Goal: Task Accomplishment & Management: Manage account settings

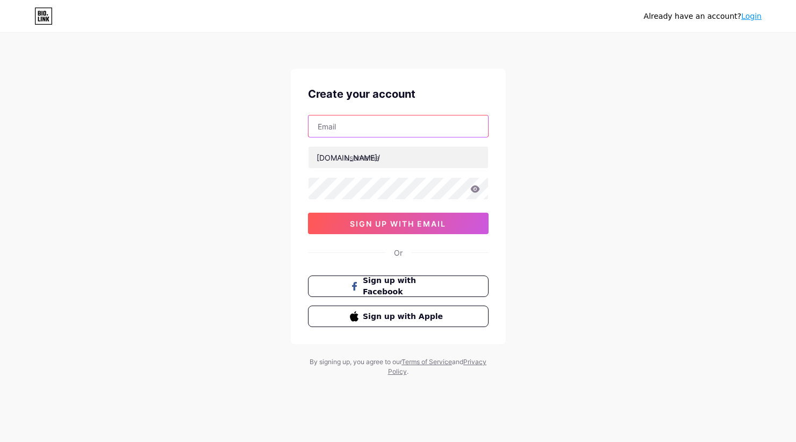
click at [359, 124] on input "text" at bounding box center [397, 126] width 179 height 21
type input "e"
type input "torhild@vinjeeriksen.no"
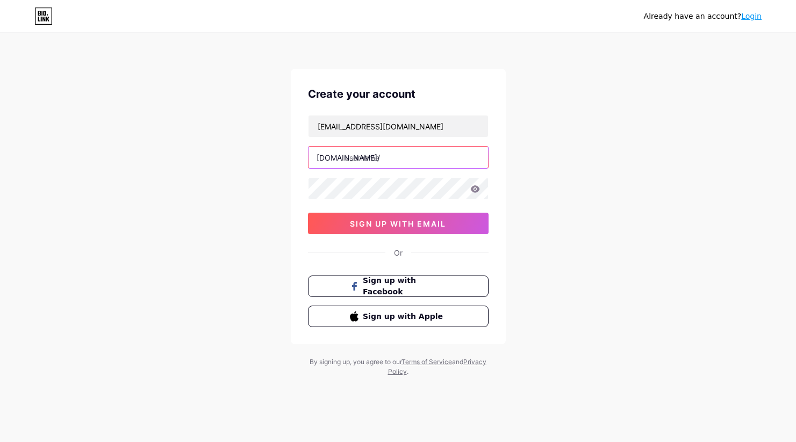
click at [384, 156] on input "text" at bounding box center [397, 157] width 179 height 21
type input "torhildet"
click at [408, 222] on span "sign up with email" at bounding box center [398, 223] width 96 height 9
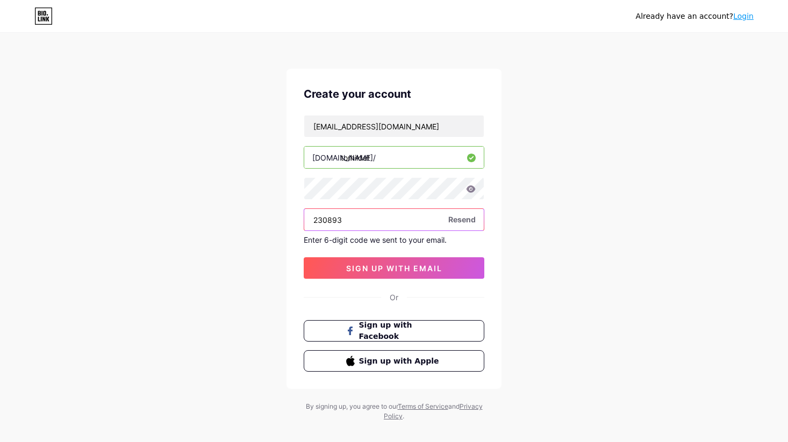
type input "230893"
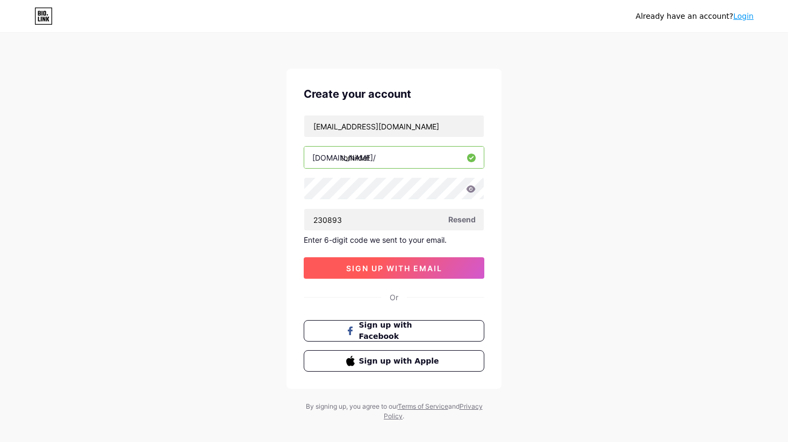
click at [432, 269] on span "sign up with email" at bounding box center [394, 268] width 96 height 9
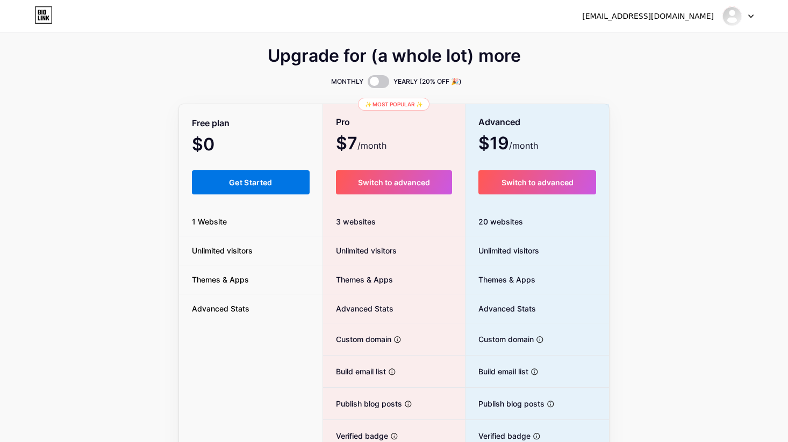
click at [243, 185] on span "Get Started" at bounding box center [251, 182] width 44 height 9
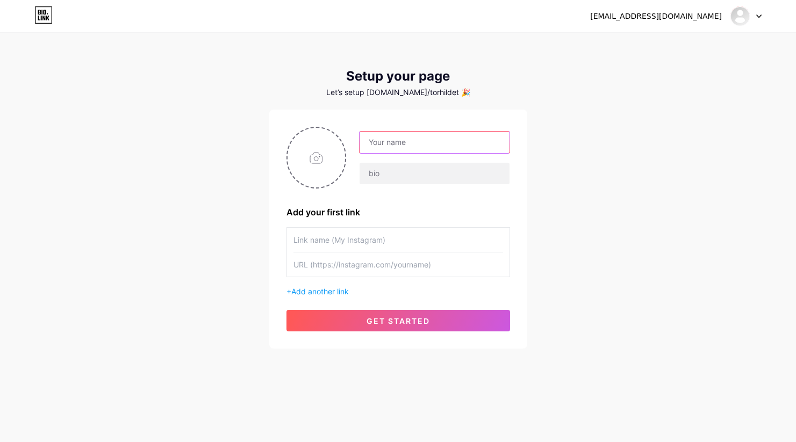
click at [418, 147] on input "text" at bounding box center [433, 142] width 149 height 21
type input "[PERSON_NAME]"
click at [420, 179] on input "text" at bounding box center [433, 173] width 149 height 21
click at [389, 235] on input "text" at bounding box center [398, 240] width 210 height 24
type input "torhildet"
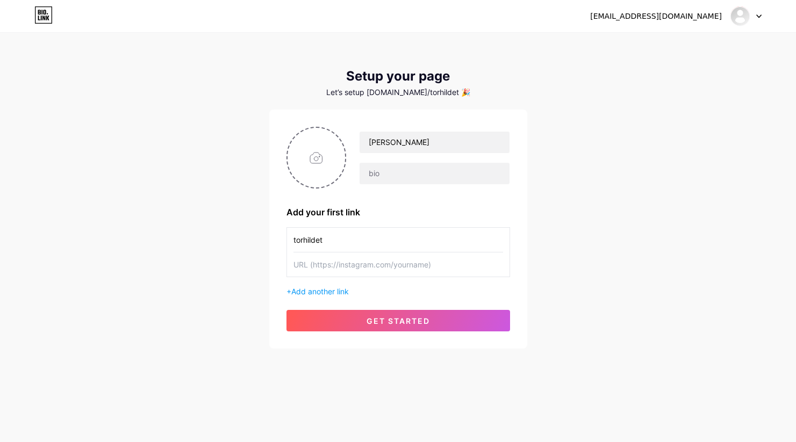
click at [397, 262] on input "text" at bounding box center [398, 265] width 210 height 24
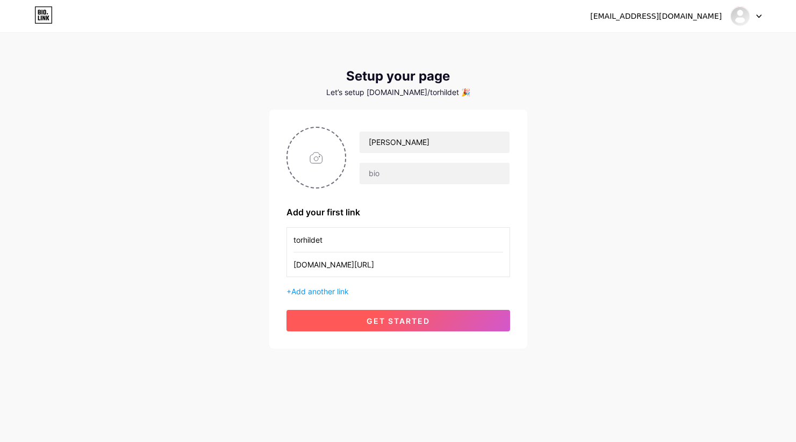
type input "[DOMAIN_NAME][URL]"
click at [408, 322] on span "get started" at bounding box center [397, 320] width 63 height 9
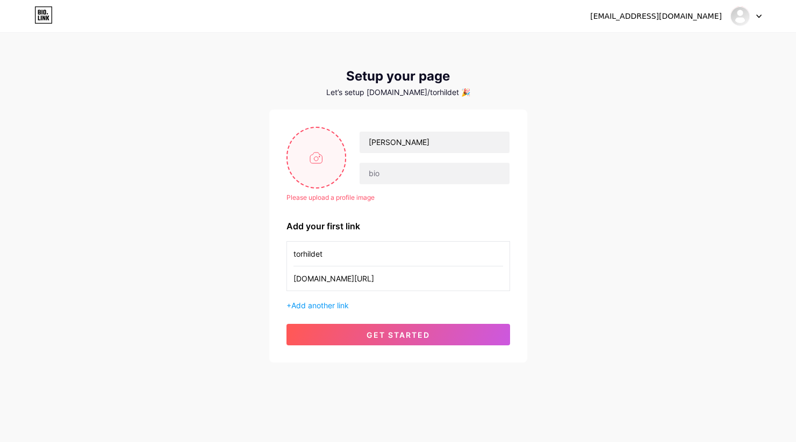
click at [320, 157] on input "file" at bounding box center [316, 158] width 58 height 60
type input "C:\fakepath\Vinje og Eriksen_web - Copyright Cecilie Bannow-.jpg"
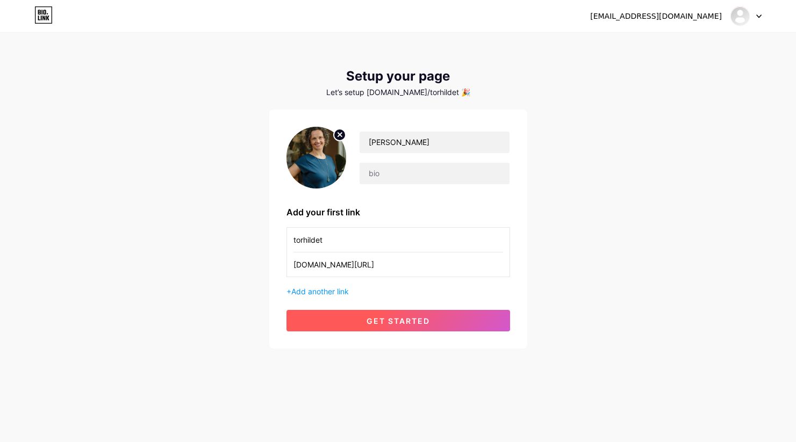
click at [399, 318] on span "get started" at bounding box center [397, 320] width 63 height 9
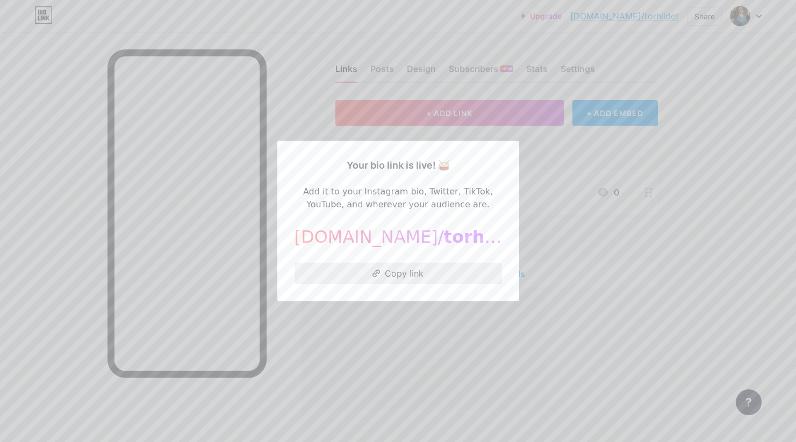
click at [412, 272] on button "Copy link" at bounding box center [397, 273] width 207 height 21
click at [595, 161] on div at bounding box center [398, 221] width 796 height 442
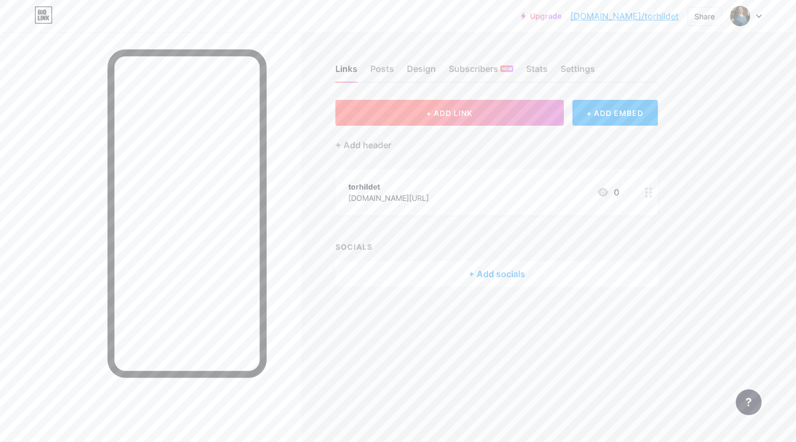
click at [456, 112] on span "+ ADD LINK" at bounding box center [449, 113] width 46 height 9
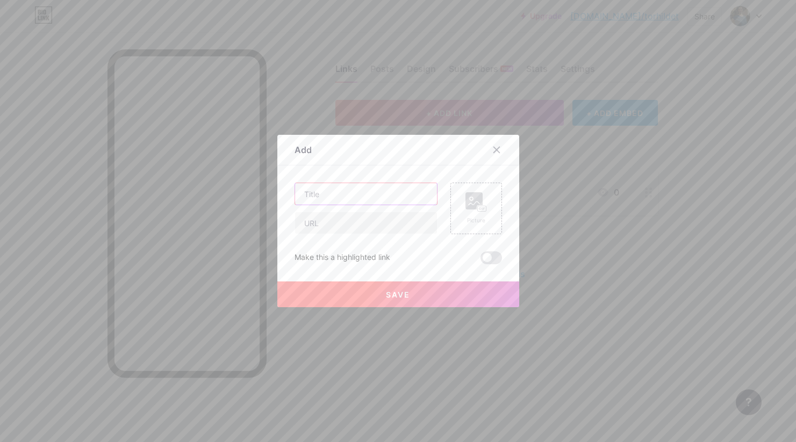
click at [327, 196] on input "text" at bounding box center [366, 193] width 142 height 21
type input "Hjemmeside"
click at [329, 224] on input "text" at bounding box center [366, 222] width 142 height 21
type input "[DOMAIN_NAME]"
click at [478, 208] on rect at bounding box center [481, 208] width 9 height 5
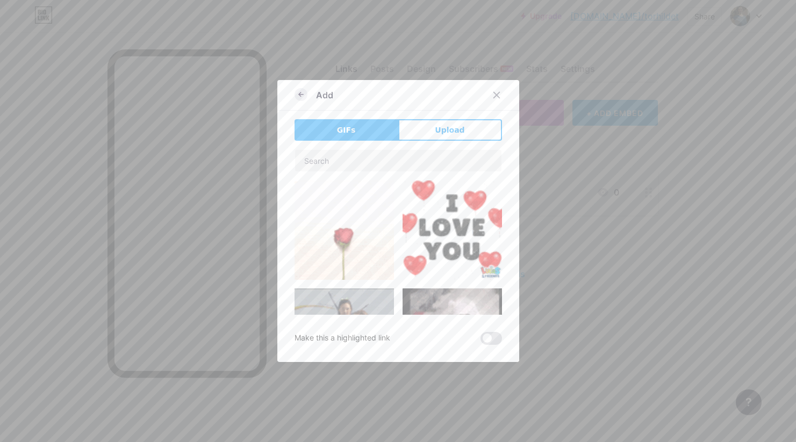
click at [296, 91] on icon at bounding box center [300, 94] width 13 height 13
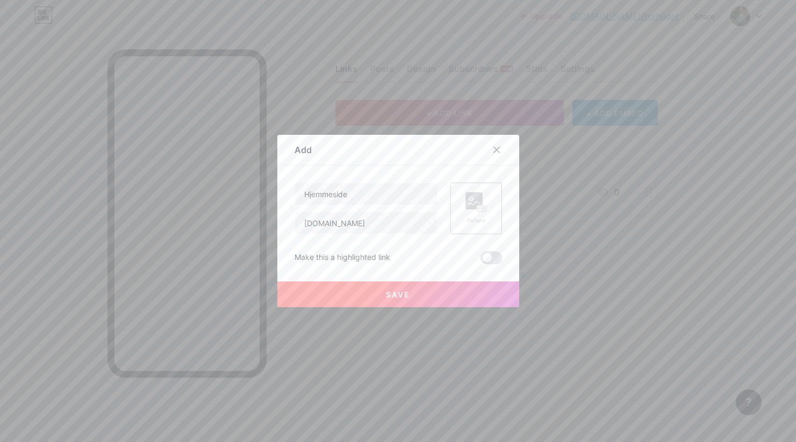
click at [477, 206] on rect at bounding box center [482, 209] width 10 height 6
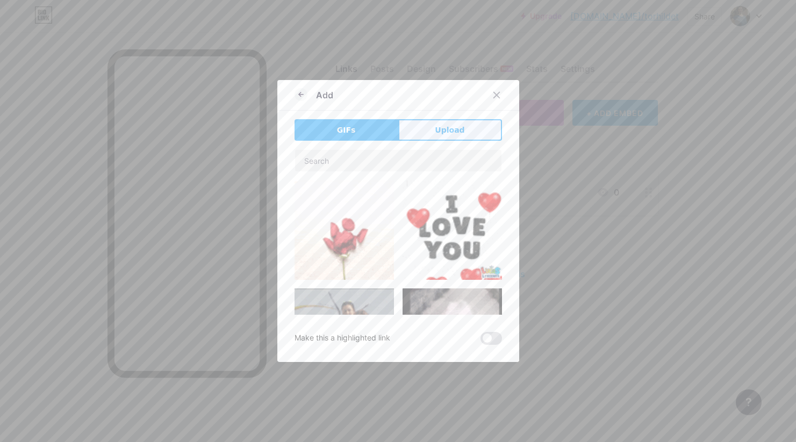
click at [451, 126] on span "Upload" at bounding box center [450, 130] width 30 height 11
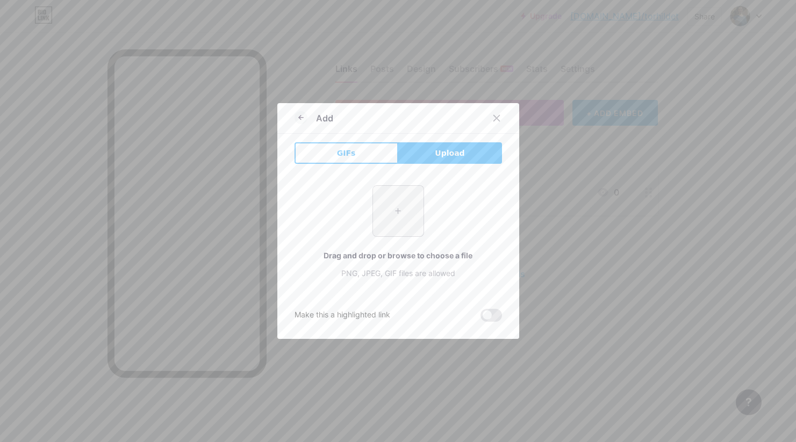
click at [387, 217] on input "file" at bounding box center [398, 211] width 51 height 51
type input "C:\fakepath\Vinje og Eriksen_web - Copyright Cecilie Bannow-.jpg"
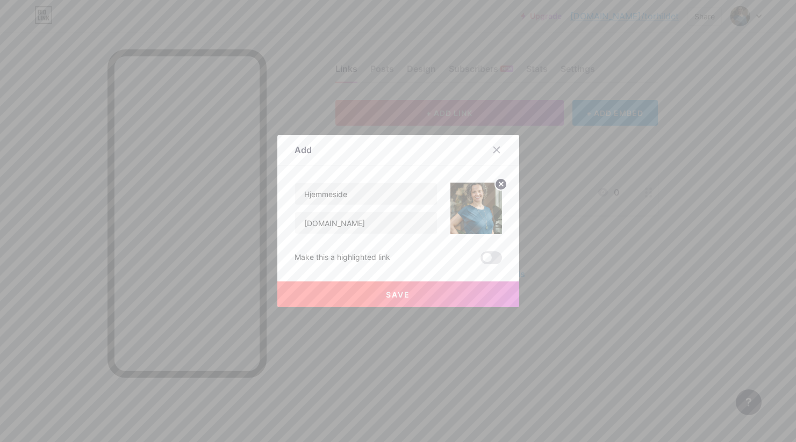
click at [390, 297] on span "Save" at bounding box center [398, 294] width 24 height 9
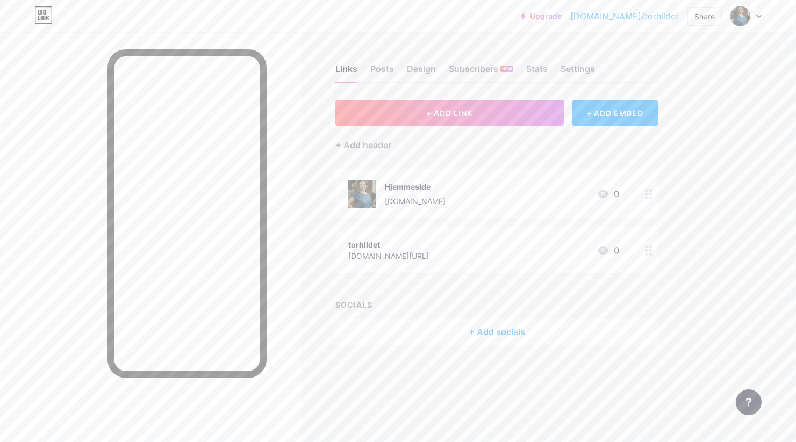
click at [760, 17] on icon at bounding box center [758, 17] width 5 height 4
click at [690, 122] on link "Account settings" at bounding box center [694, 121] width 133 height 29
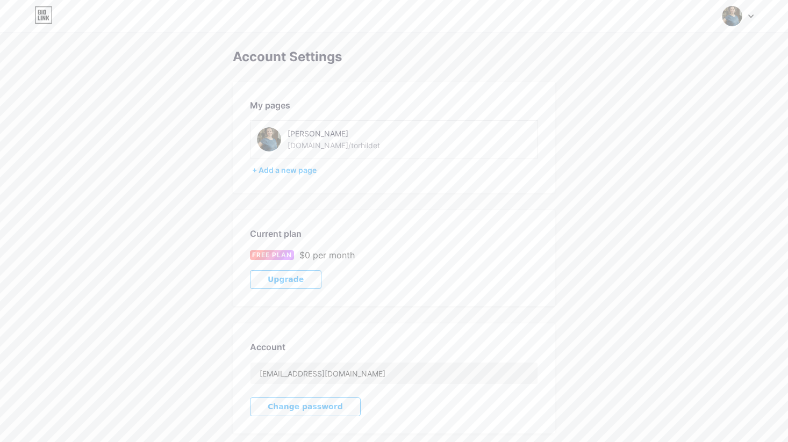
click at [751, 16] on icon at bounding box center [751, 16] width 4 height 3
click at [654, 120] on link "Dashboard" at bounding box center [686, 121] width 133 height 29
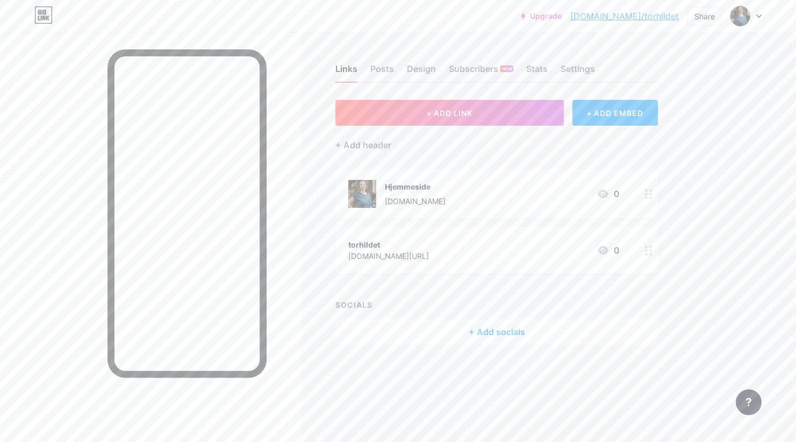
click at [375, 249] on div "torhildet" at bounding box center [388, 244] width 81 height 11
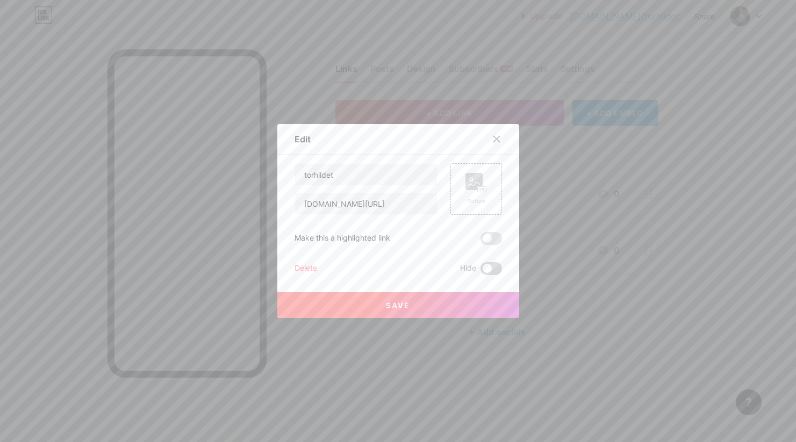
click at [490, 268] on span at bounding box center [490, 268] width 21 height 13
click at [480, 271] on input "checkbox" at bounding box center [480, 271] width 0 height 0
click at [396, 304] on span "Save" at bounding box center [398, 305] width 24 height 9
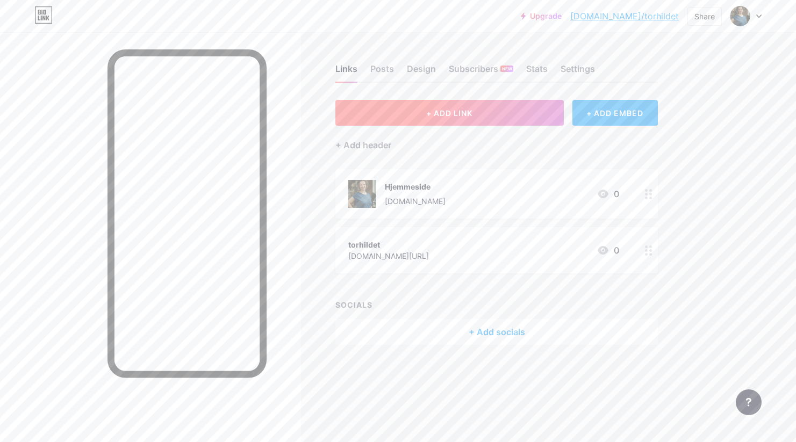
click at [462, 115] on span "+ ADD LINK" at bounding box center [449, 113] width 46 height 9
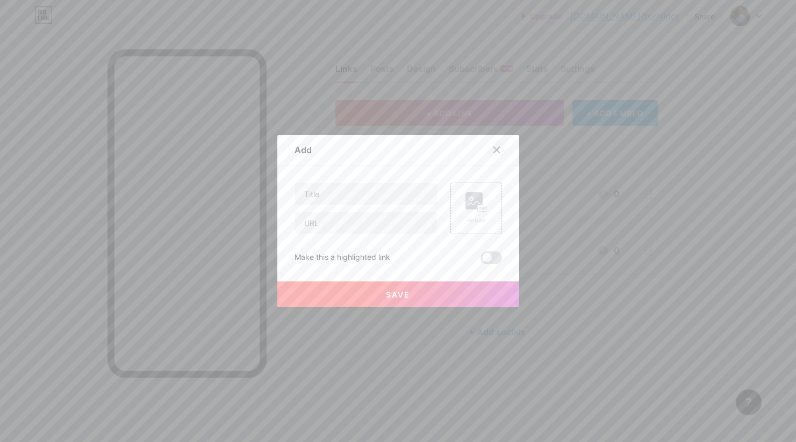
click at [493, 147] on icon at bounding box center [496, 150] width 9 height 9
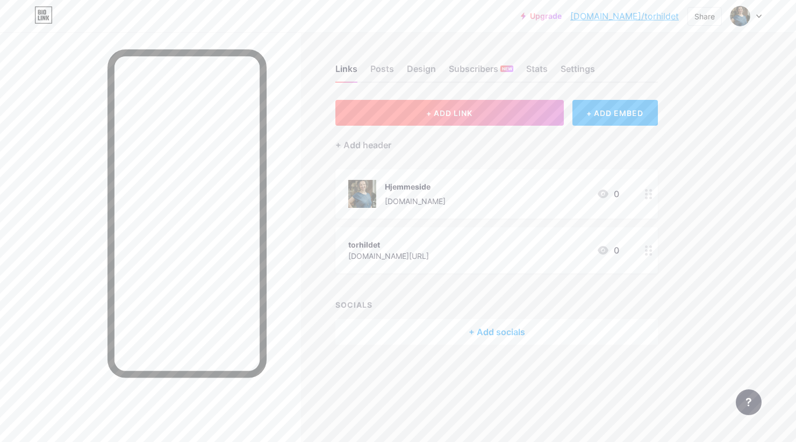
click at [449, 112] on span "+ ADD LINK" at bounding box center [449, 113] width 46 height 9
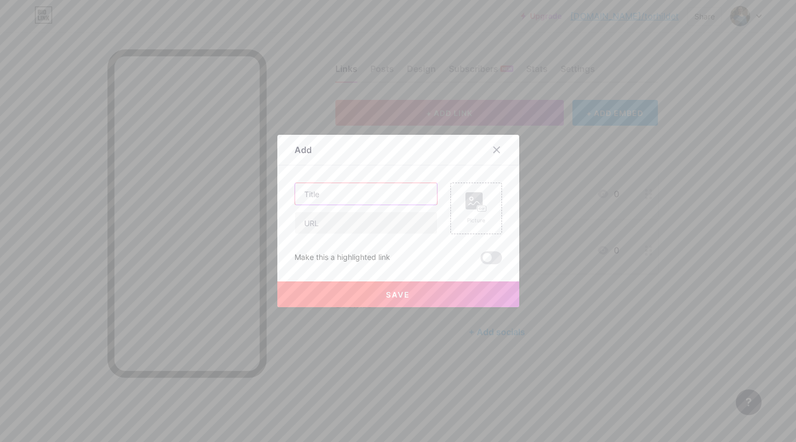
click at [351, 190] on input "text" at bounding box center [366, 193] width 142 height 21
type input "[PERSON_NAME] & [PERSON_NAME]"
click at [330, 219] on input "text" at bounding box center [366, 222] width 142 height 21
type input "[DOMAIN_NAME]"
click at [472, 210] on icon at bounding box center [475, 202] width 21 height 20
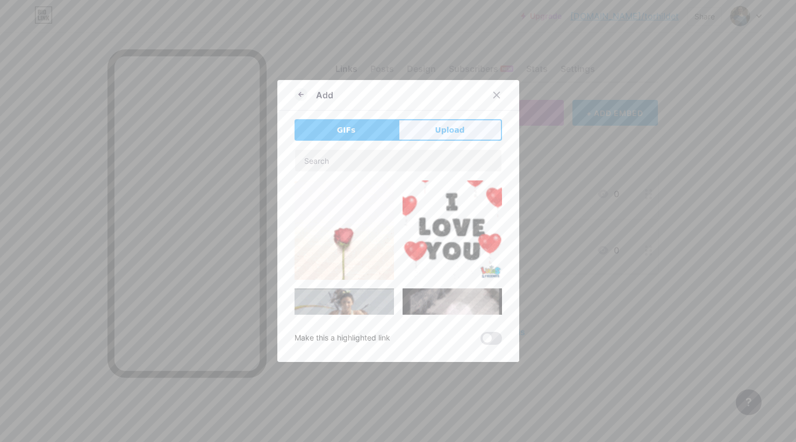
click at [462, 132] on button "Upload" at bounding box center [450, 129] width 104 height 21
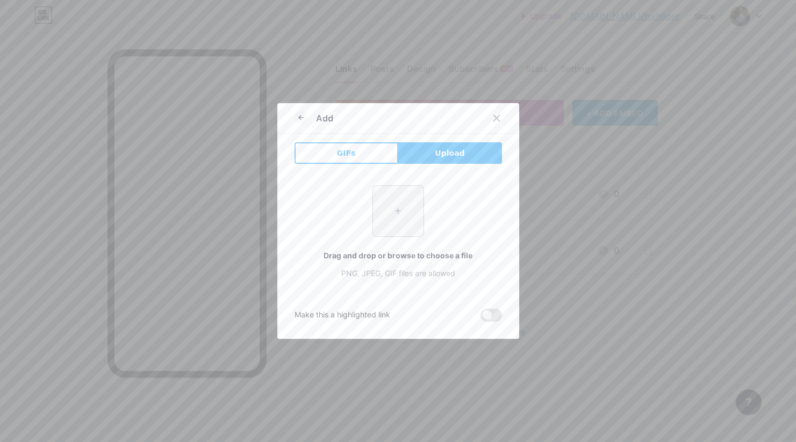
click at [397, 217] on input "file" at bounding box center [398, 211] width 51 height 51
type input "C:\fakepath\Numbers_w120.gif"
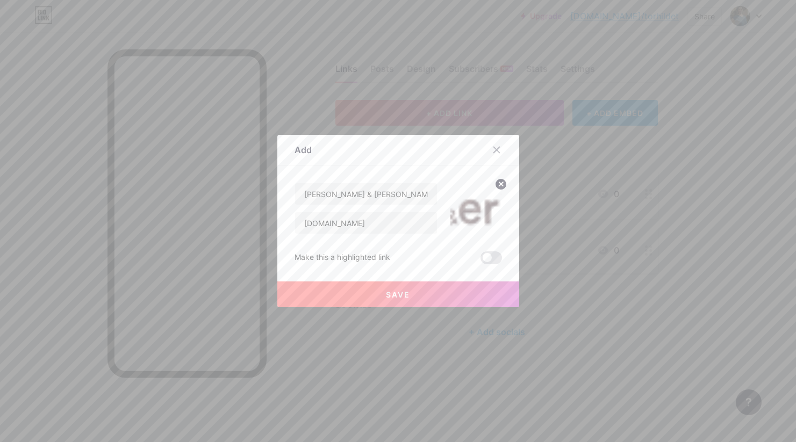
click at [495, 187] on circle at bounding box center [501, 184] width 12 height 12
click at [477, 207] on rect at bounding box center [481, 208] width 9 height 5
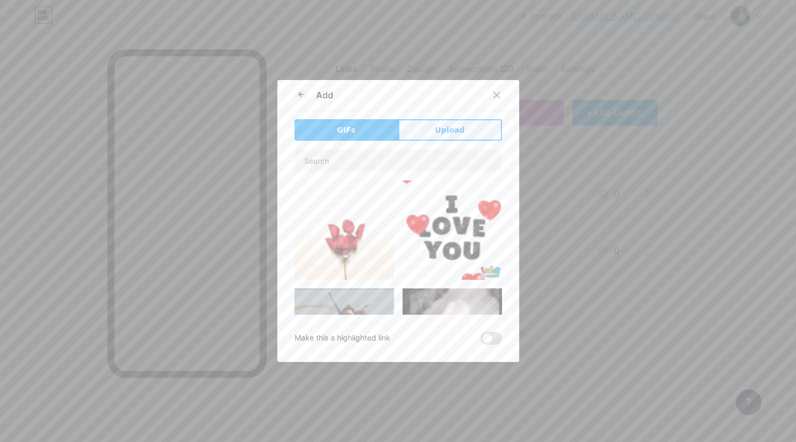
click at [455, 128] on span "Upload" at bounding box center [450, 130] width 30 height 11
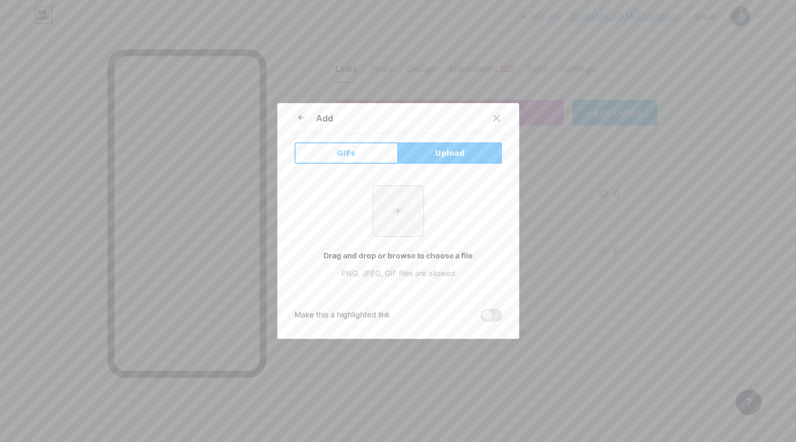
click at [398, 208] on input "file" at bounding box center [398, 211] width 51 height 51
type input "C:\fakepath\VE_LOGO_RGB_black.png"
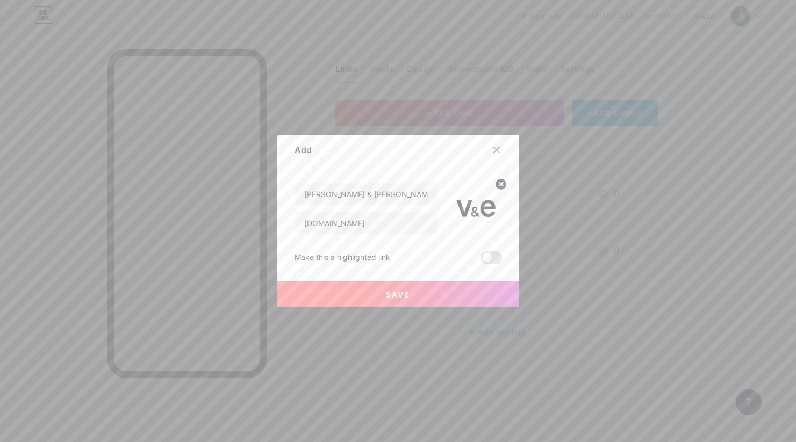
click at [397, 293] on span "Save" at bounding box center [398, 294] width 24 height 9
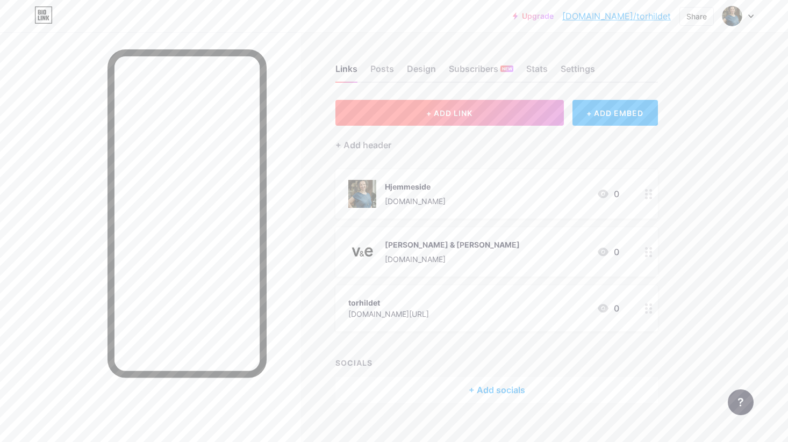
click at [461, 111] on span "+ ADD LINK" at bounding box center [449, 113] width 46 height 9
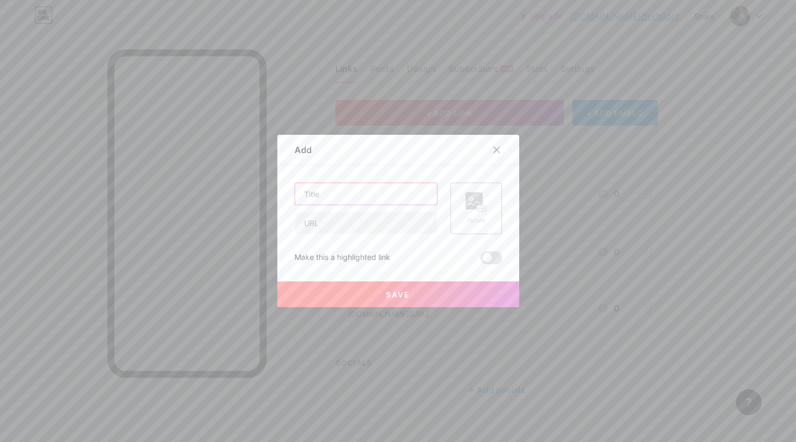
click at [382, 195] on input "text" at bounding box center [366, 193] width 142 height 21
type input "Fasilitatorkurs"
click at [375, 222] on input "text" at bounding box center [366, 222] width 142 height 21
paste input "[URL][DOMAIN_NAME]"
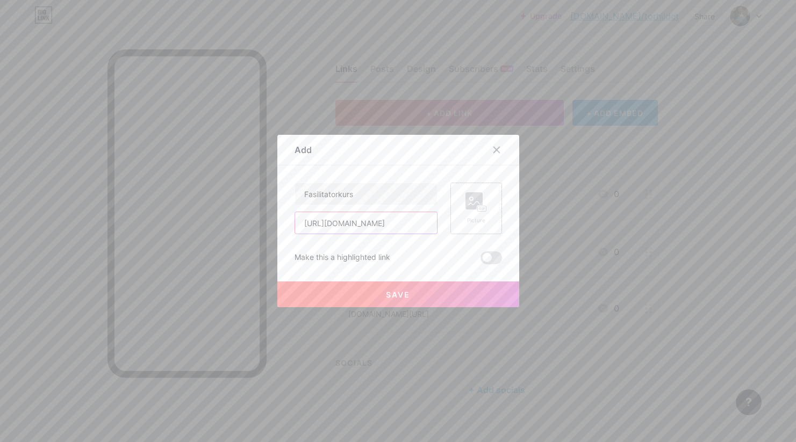
type input "[URL][DOMAIN_NAME]"
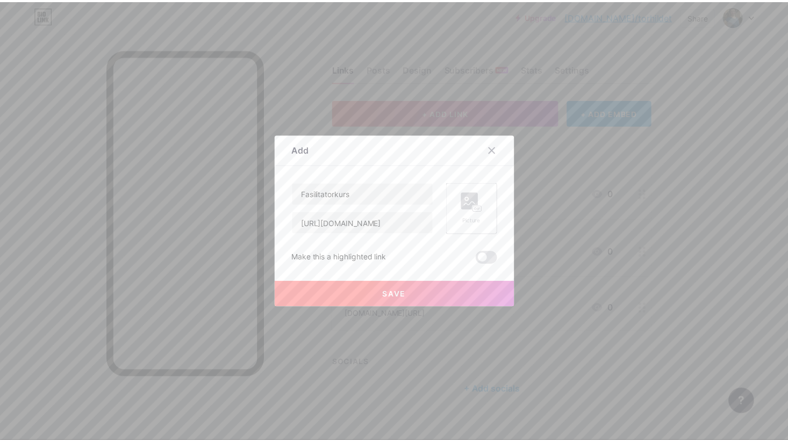
scroll to position [0, 0]
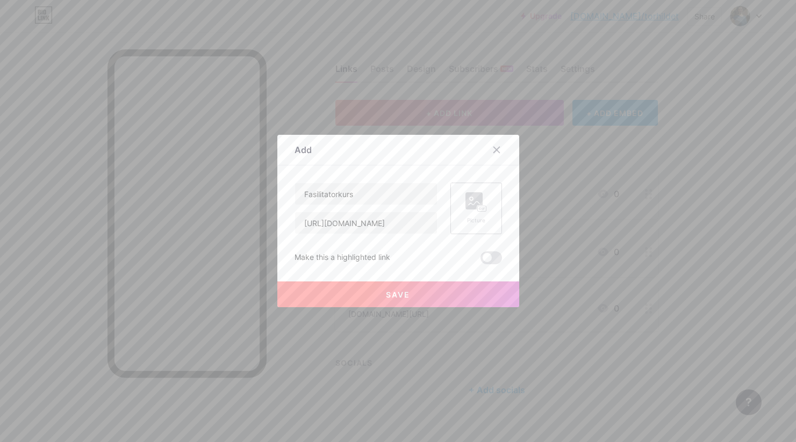
click at [476, 222] on div "Picture" at bounding box center [475, 221] width 21 height 8
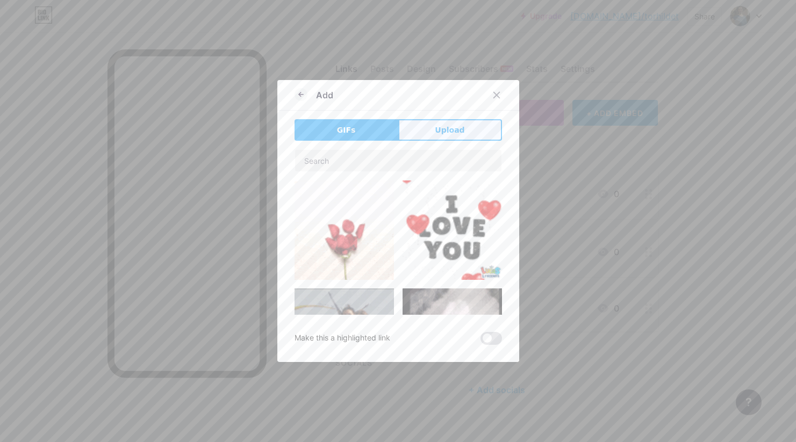
click at [444, 134] on span "Upload" at bounding box center [450, 130] width 30 height 11
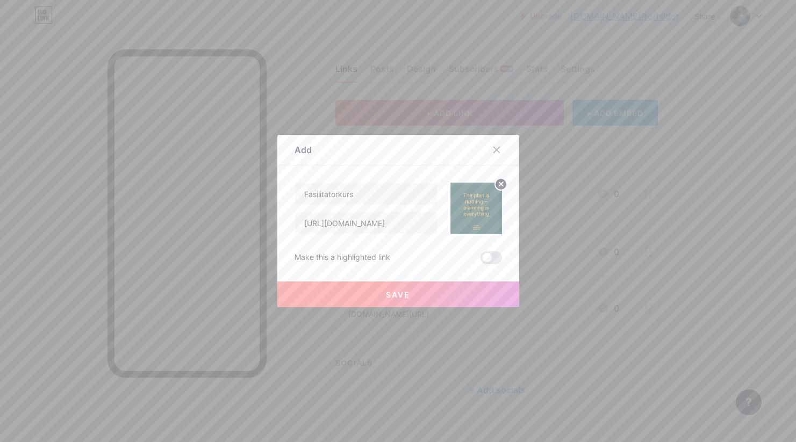
click at [390, 294] on span "Save" at bounding box center [398, 294] width 24 height 9
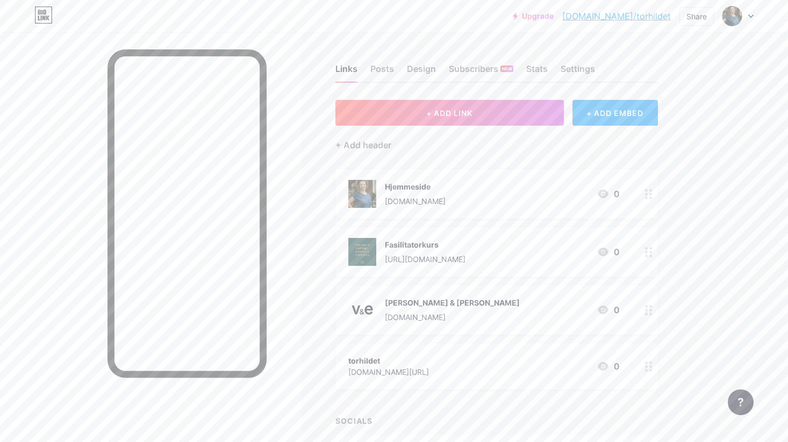
drag, startPoint x: 649, startPoint y: 310, endPoint x: 390, endPoint y: 8, distance: 397.9
click at [731, 17] on img at bounding box center [731, 16] width 17 height 17
click at [687, 74] on div "[DOMAIN_NAME]/torhildet" at bounding box center [692, 74] width 82 height 9
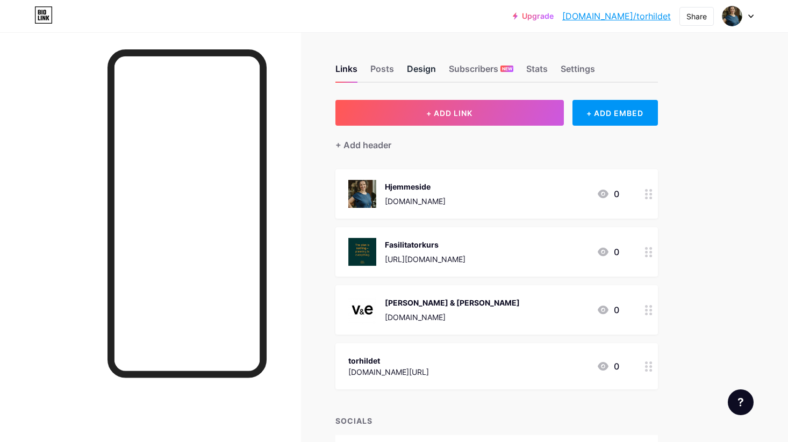
click at [408, 69] on div "Design" at bounding box center [421, 71] width 29 height 19
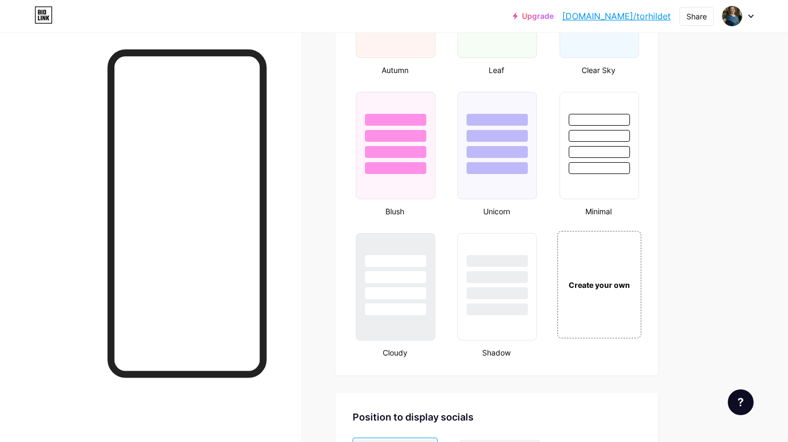
scroll to position [1383, 0]
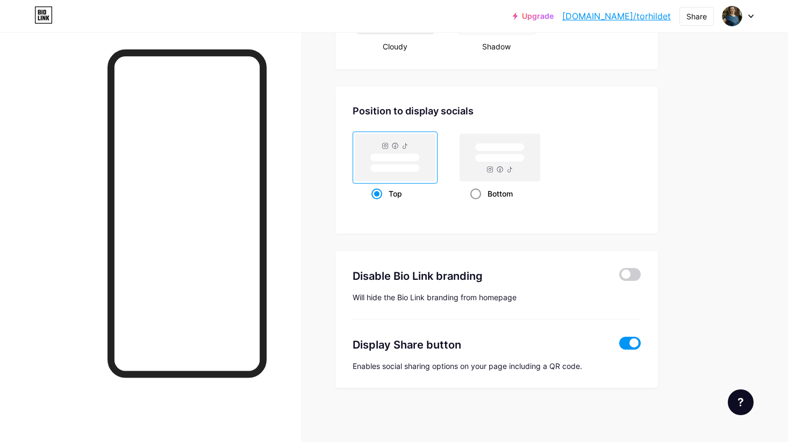
click at [477, 196] on span at bounding box center [475, 194] width 11 height 11
click at [477, 204] on input "Bottom" at bounding box center [473, 207] width 7 height 7
radio input "true"
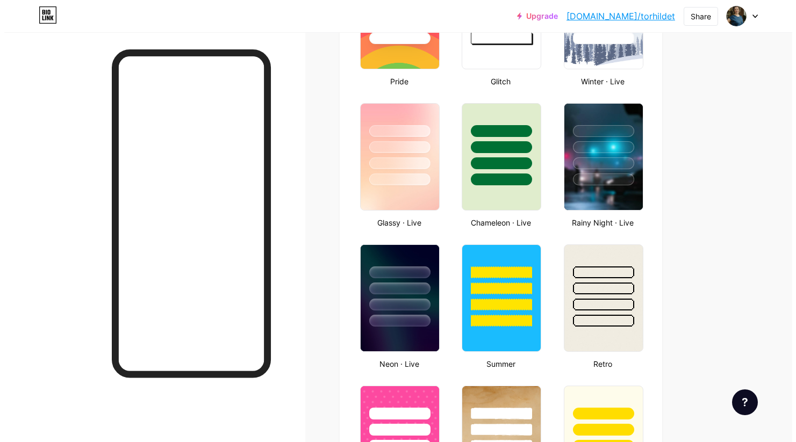
scroll to position [0, 0]
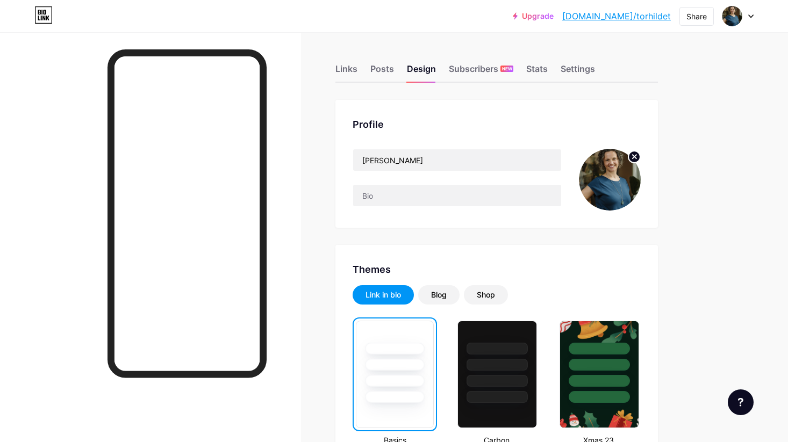
click at [635, 161] on circle at bounding box center [634, 157] width 12 height 12
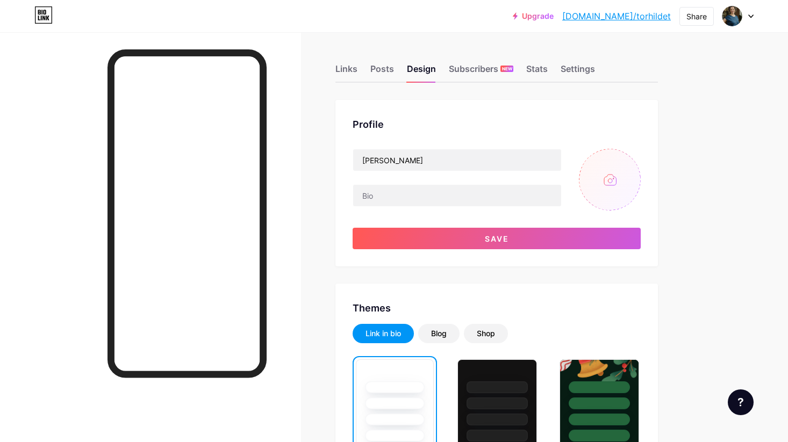
click at [606, 193] on input "file" at bounding box center [610, 180] width 62 height 62
type input "C:\fakepath\A5EE9801-0C25-4E6F-A216-EFE9D05B6A13_4_5005_c.jpeg"
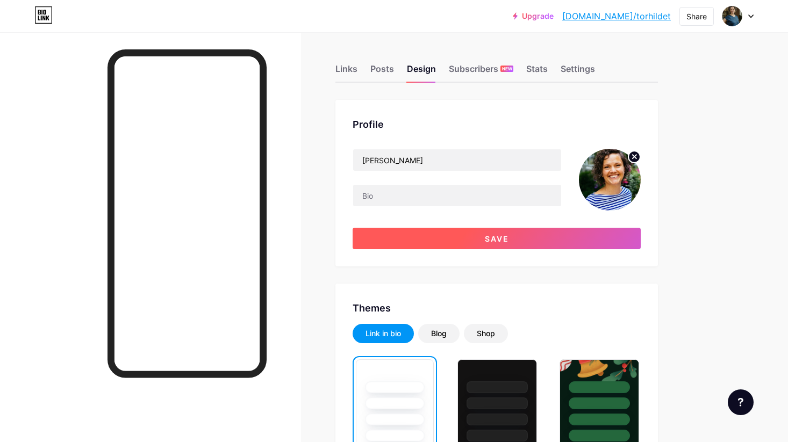
click at [499, 240] on span "Save" at bounding box center [497, 238] width 24 height 9
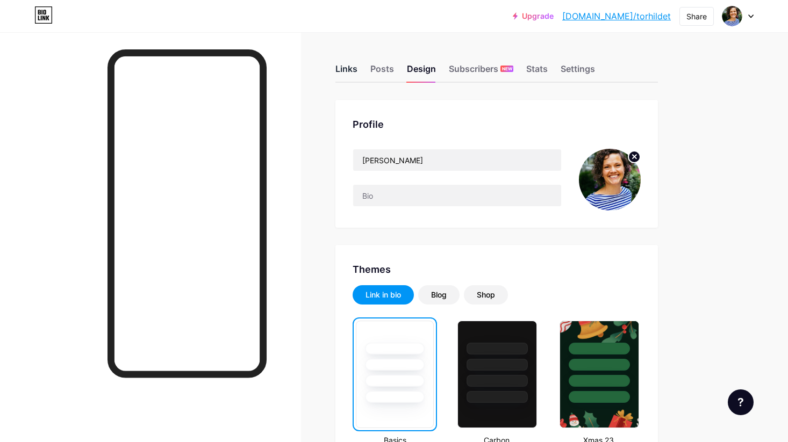
click at [350, 66] on div "Links" at bounding box center [346, 71] width 22 height 19
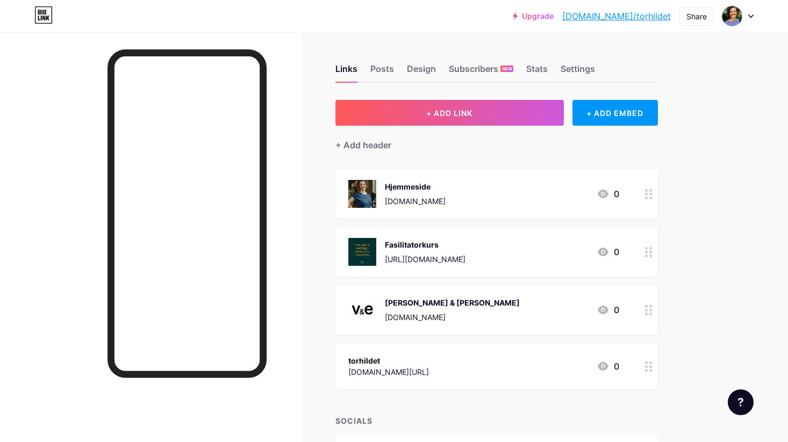
click at [465, 254] on div "[URL][DOMAIN_NAME]" at bounding box center [425, 259] width 81 height 11
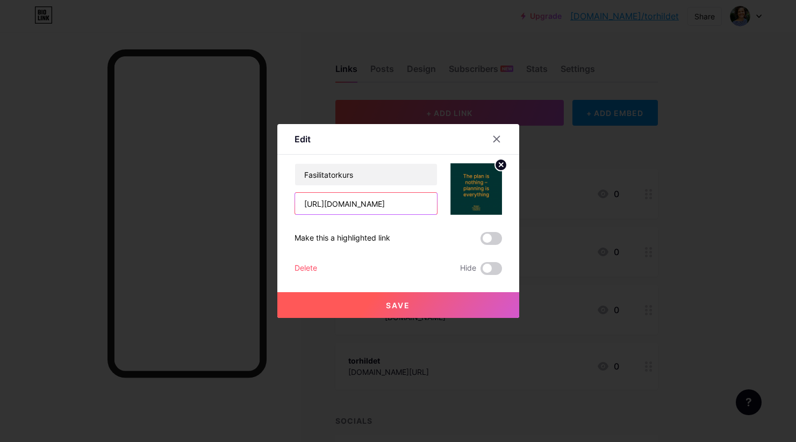
drag, startPoint x: 426, startPoint y: 204, endPoint x: 235, endPoint y: 202, distance: 190.8
click at [235, 202] on div "Edit Content YouTube Play YouTube video without leaving your page. ADD Vimeo Pl…" at bounding box center [398, 221] width 796 height 442
type input "o-art-of-process-facilitation-2026/"
click at [366, 201] on input "o-art-of-process-facilitation-2026/" at bounding box center [366, 203] width 142 height 21
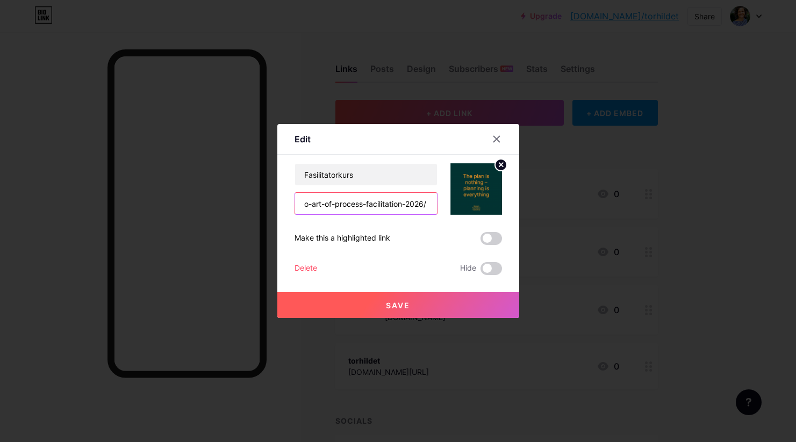
click at [366, 201] on input "o-art-of-process-facilitation-2026/" at bounding box center [366, 203] width 142 height 21
paste input "[URL][DOMAIN_NAME]"
type input "[URL][DOMAIN_NAME]"
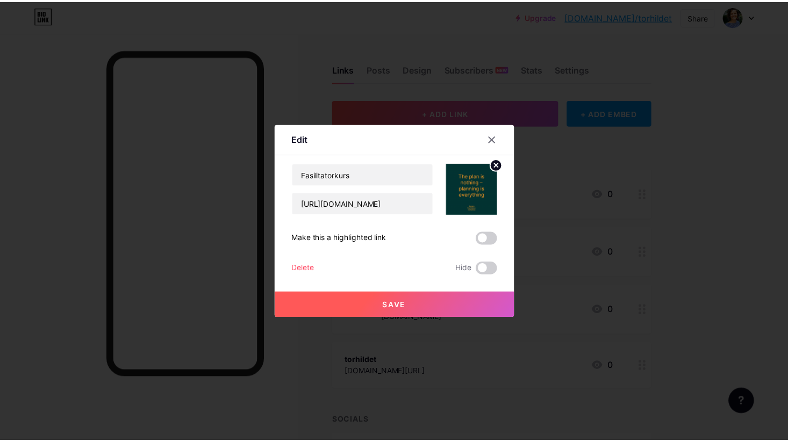
scroll to position [0, 0]
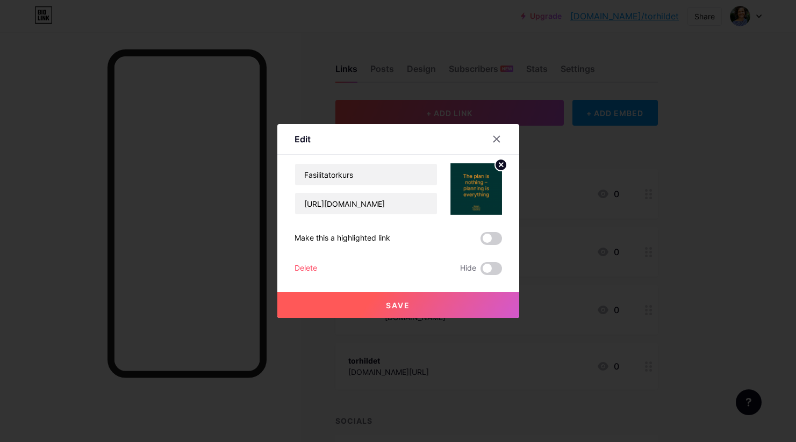
click at [404, 305] on span "Save" at bounding box center [398, 305] width 24 height 9
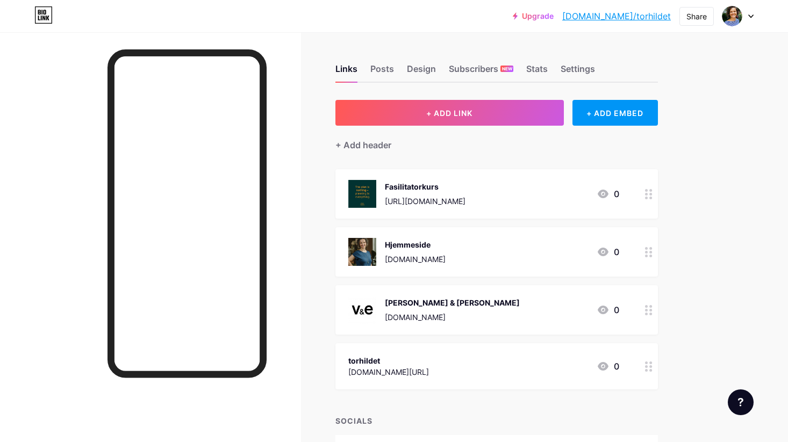
drag, startPoint x: 645, startPoint y: 254, endPoint x: 790, endPoint y: 41, distance: 257.1
